Goal: Task Accomplishment & Management: Use online tool/utility

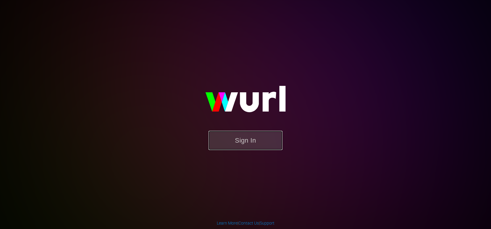
click at [233, 137] on button "Sign In" at bounding box center [246, 140] width 74 height 19
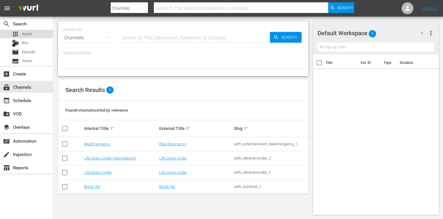
click at [27, 32] on span "Asset" at bounding box center [27, 34] width 10 height 6
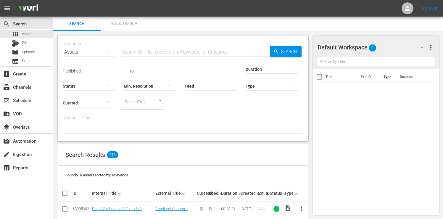
scroll to position [1, 0]
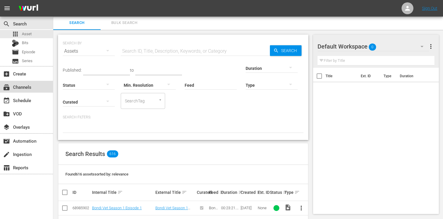
click at [28, 87] on div "subscriptions Channels" at bounding box center [16, 85] width 33 height 5
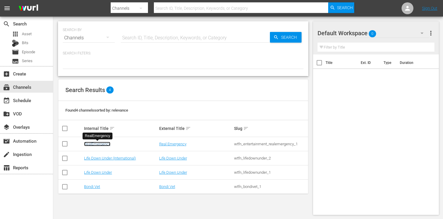
click at [101, 143] on link "RealEmergency" at bounding box center [97, 144] width 26 height 4
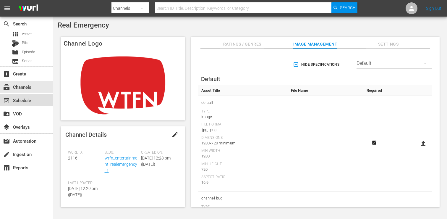
click at [27, 102] on div "event_available Schedule" at bounding box center [16, 99] width 33 height 5
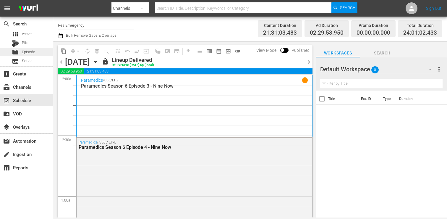
click at [26, 54] on span "Episode" at bounding box center [28, 52] width 13 height 6
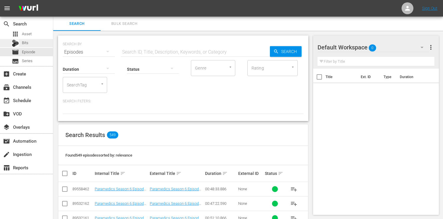
click at [27, 43] on span "Bits" at bounding box center [25, 43] width 7 height 6
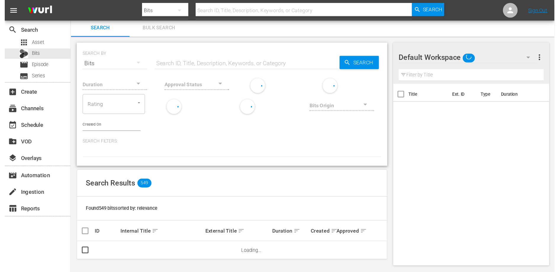
scroll to position [2, 0]
